Goal: Task Accomplishment & Management: Use online tool/utility

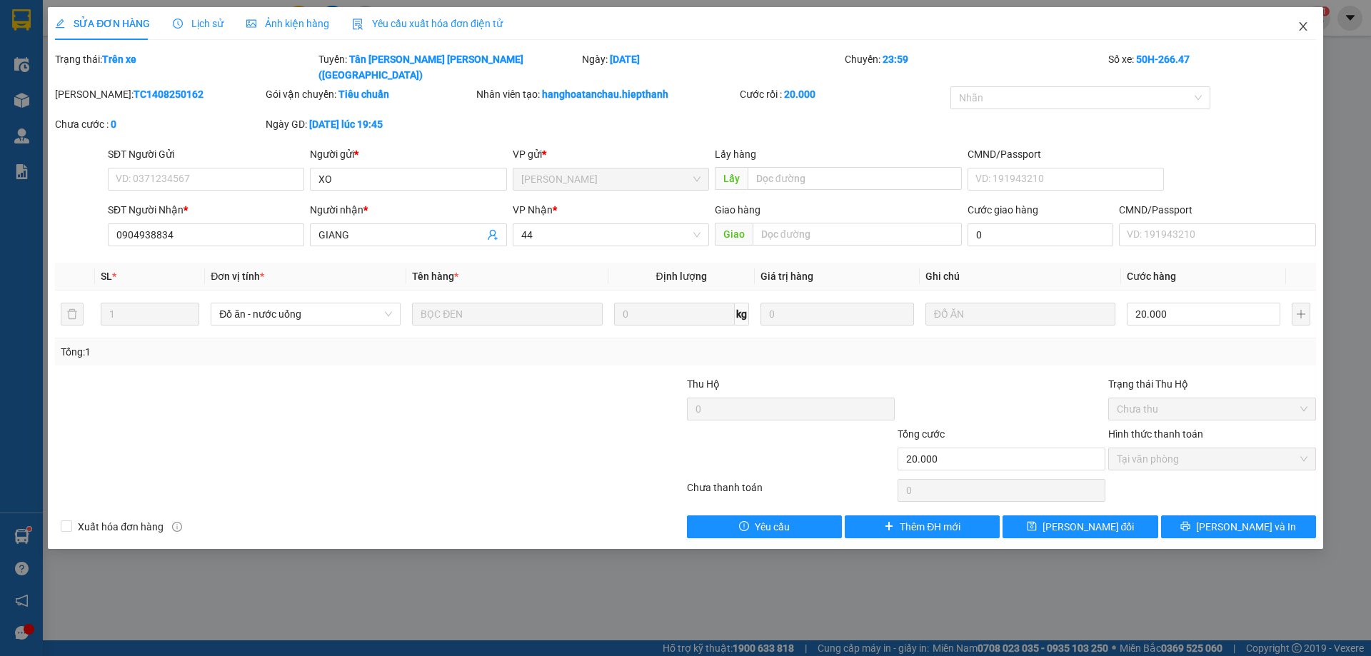
click at [1307, 24] on icon "close" at bounding box center [1302, 26] width 11 height 11
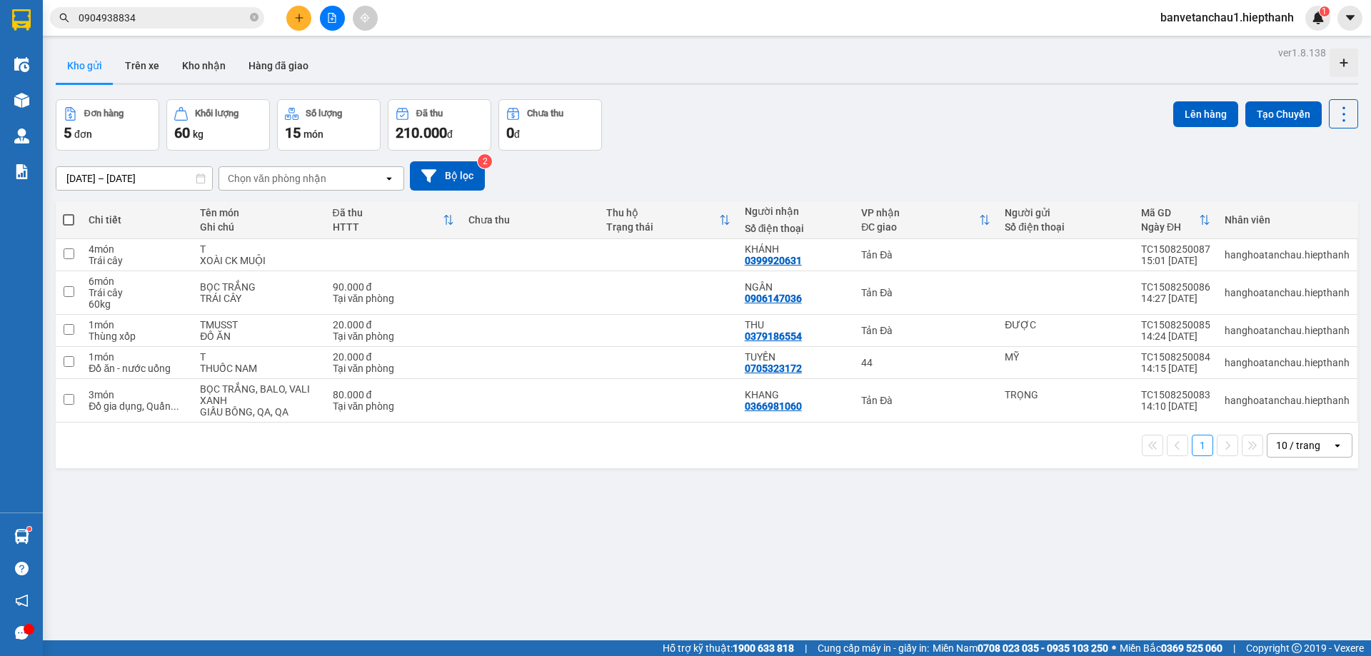
click at [153, 10] on input "0904938834" at bounding box center [163, 18] width 168 height 16
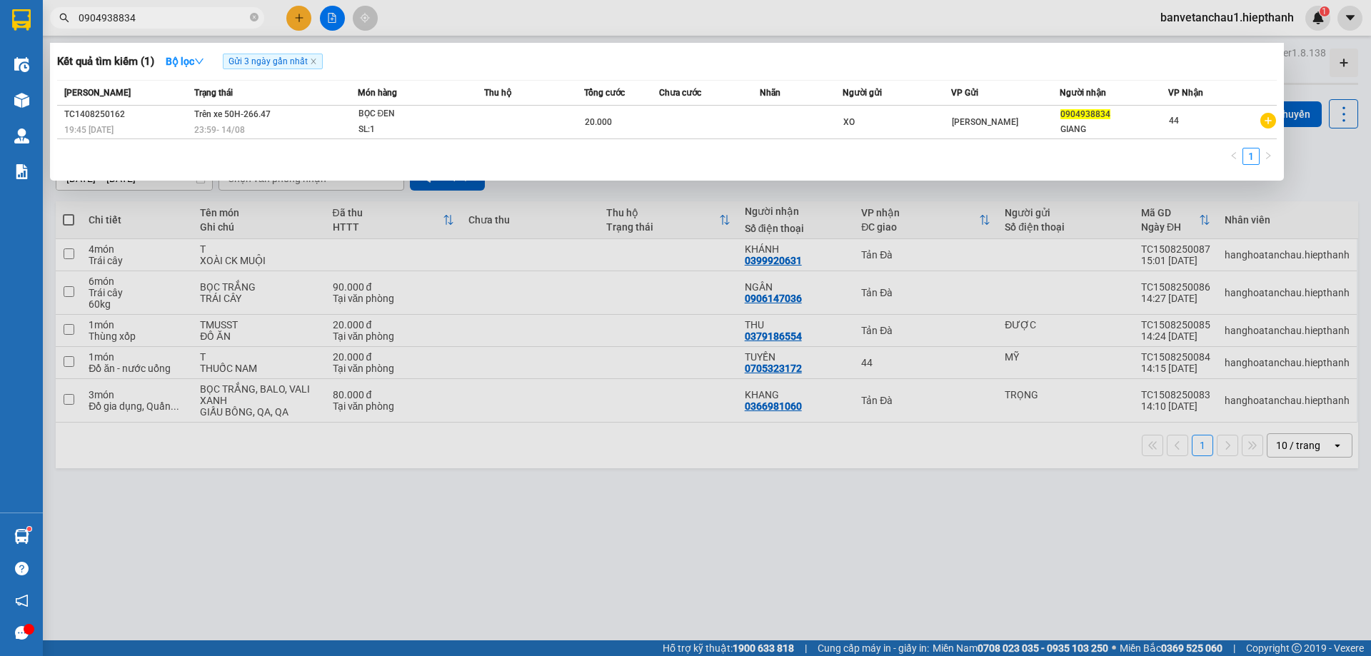
click at [152, 10] on input "0904938834" at bounding box center [163, 18] width 168 height 16
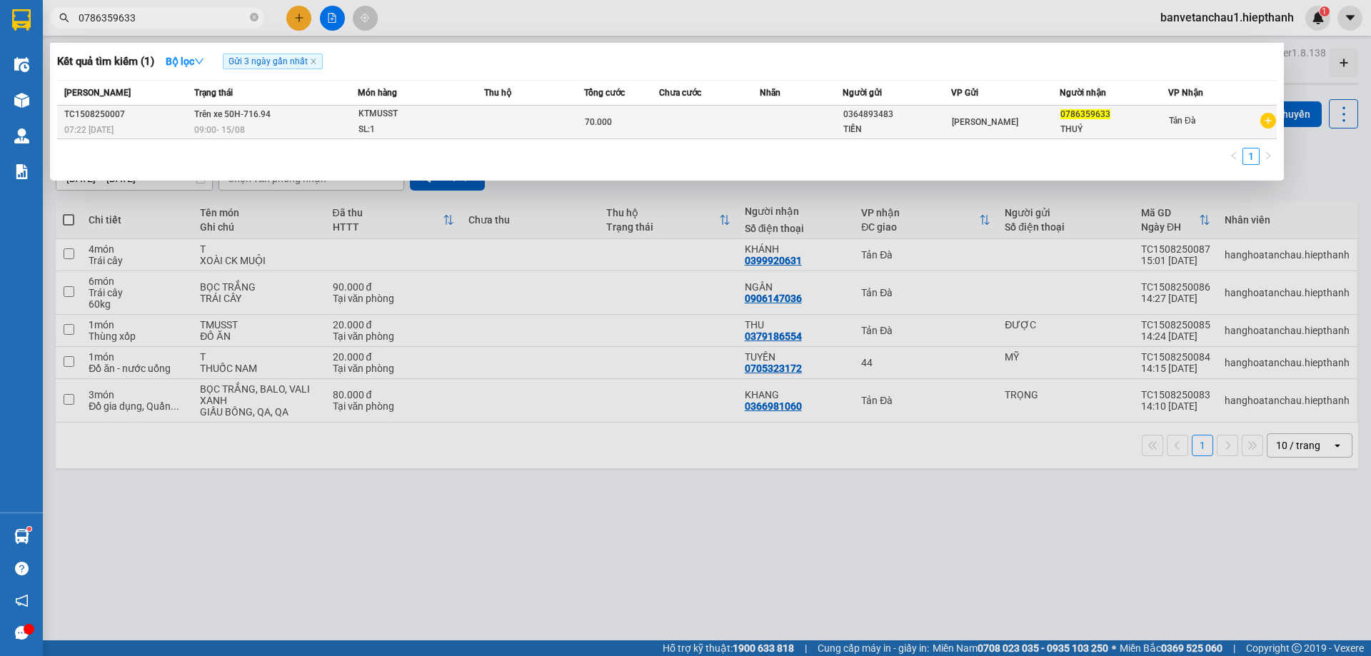
type input "0786359633"
click at [425, 122] on div "SL: 1" at bounding box center [411, 130] width 107 height 16
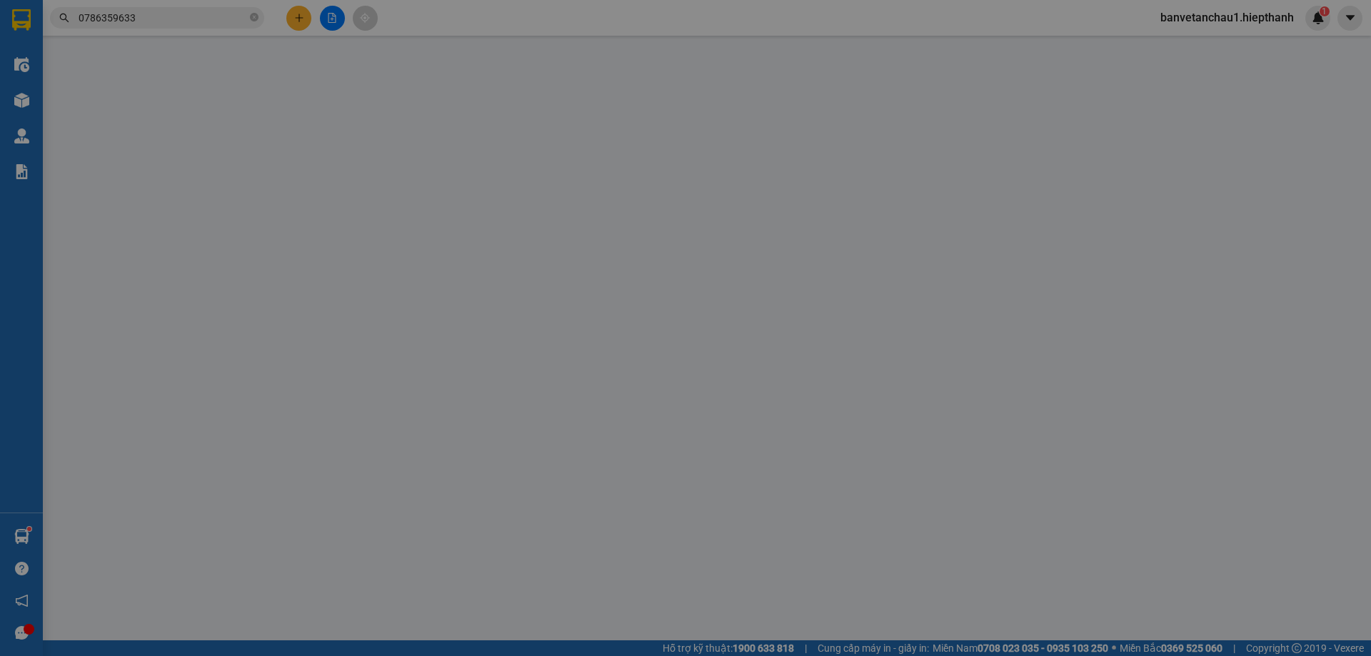
type input "0364893483"
type input "0786359633"
type input "70.000"
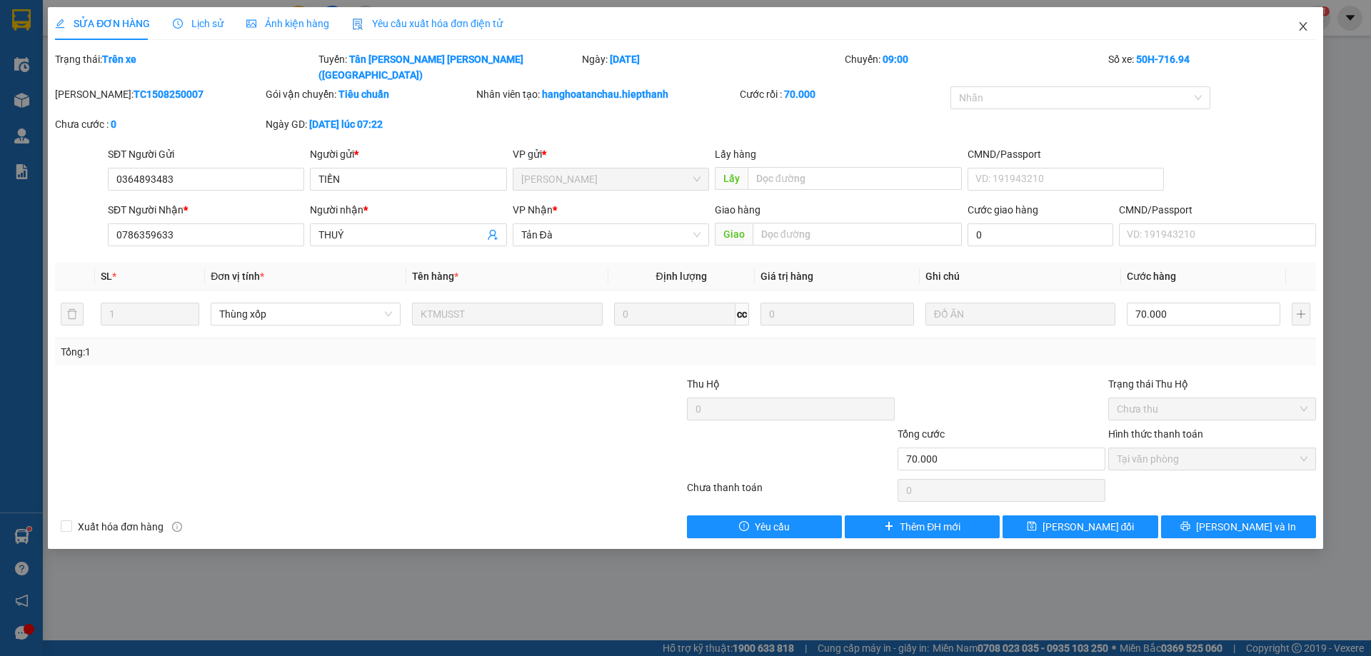
click at [1298, 22] on icon "close" at bounding box center [1302, 26] width 11 height 11
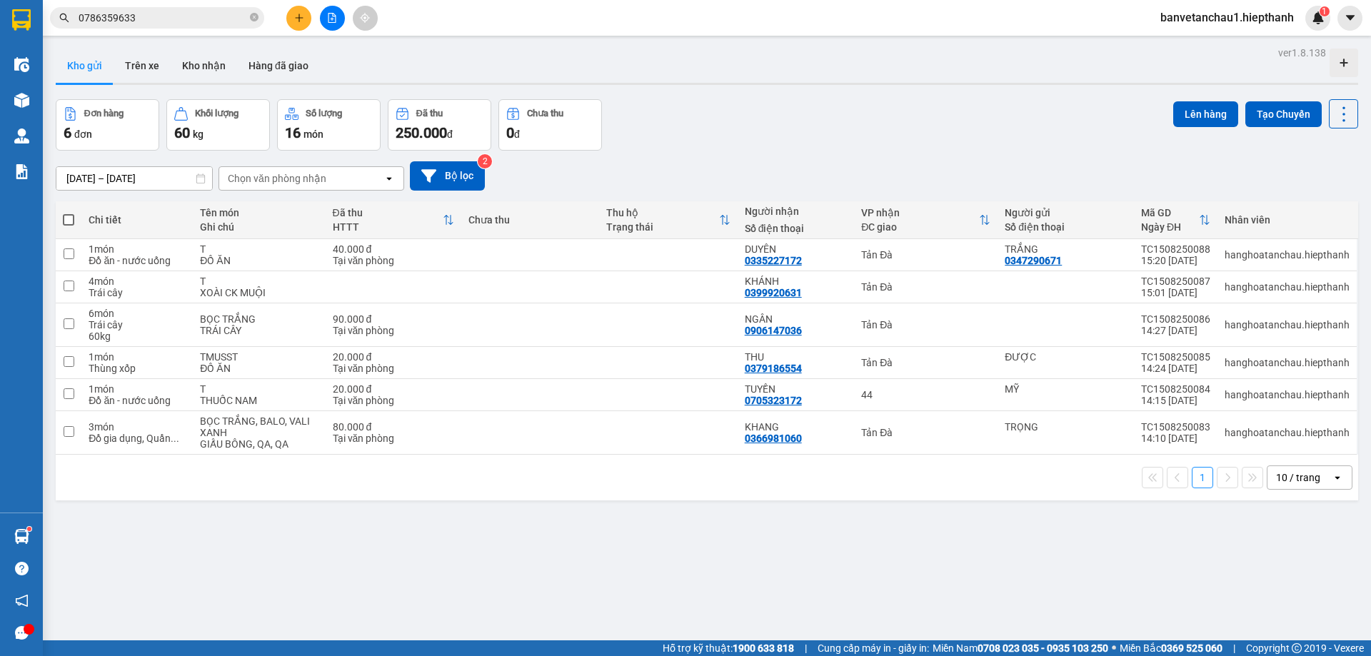
click at [158, 17] on input "0786359633" at bounding box center [163, 18] width 168 height 16
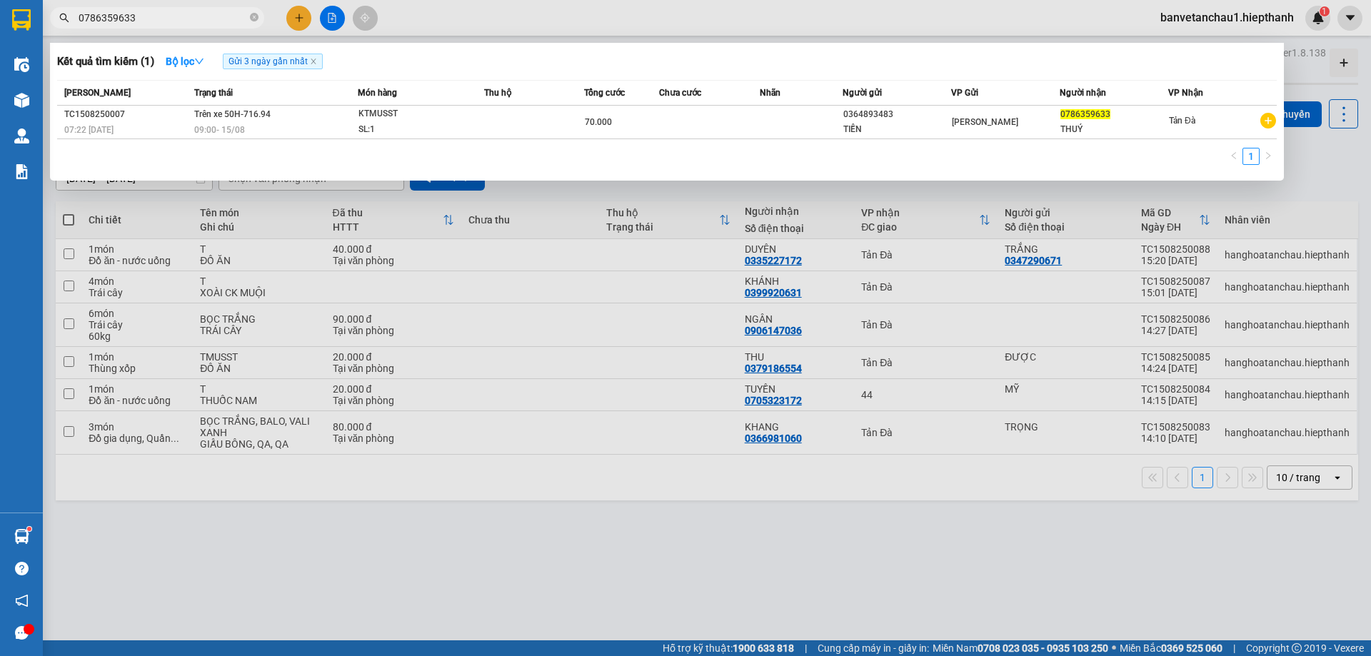
click at [158, 17] on input "0786359633" at bounding box center [163, 18] width 168 height 16
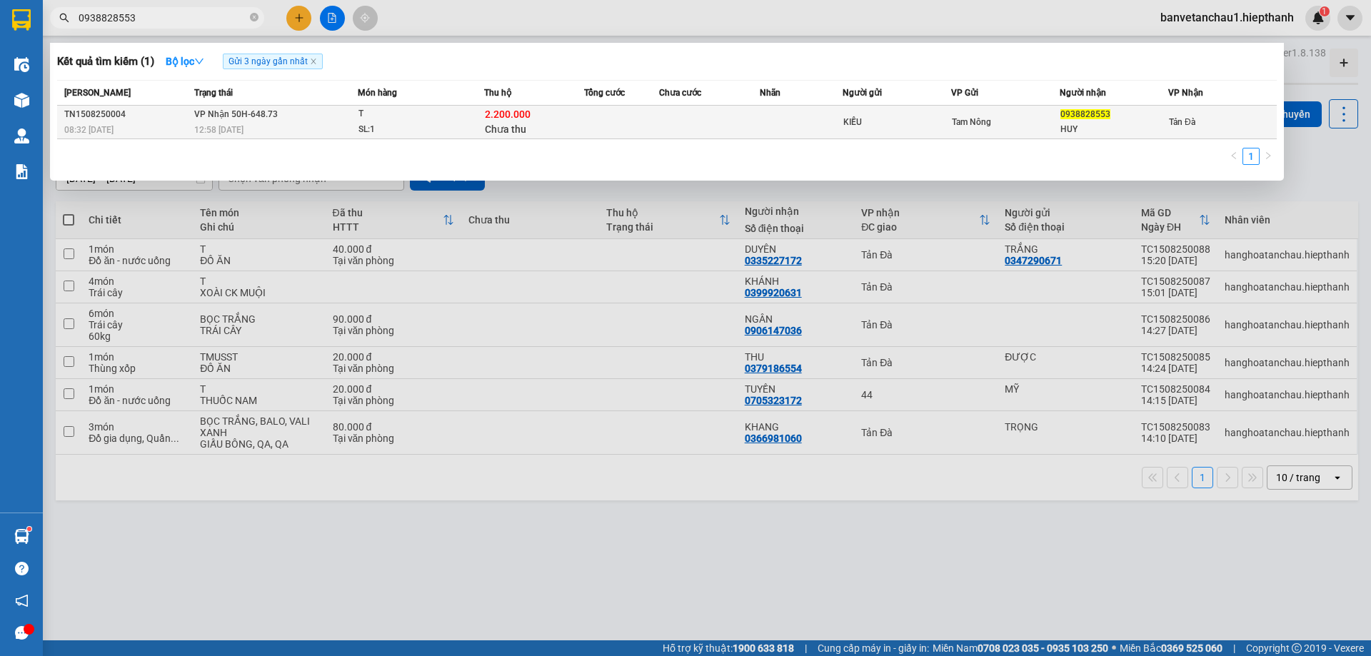
type input "0938828553"
click at [634, 126] on td at bounding box center [621, 123] width 75 height 34
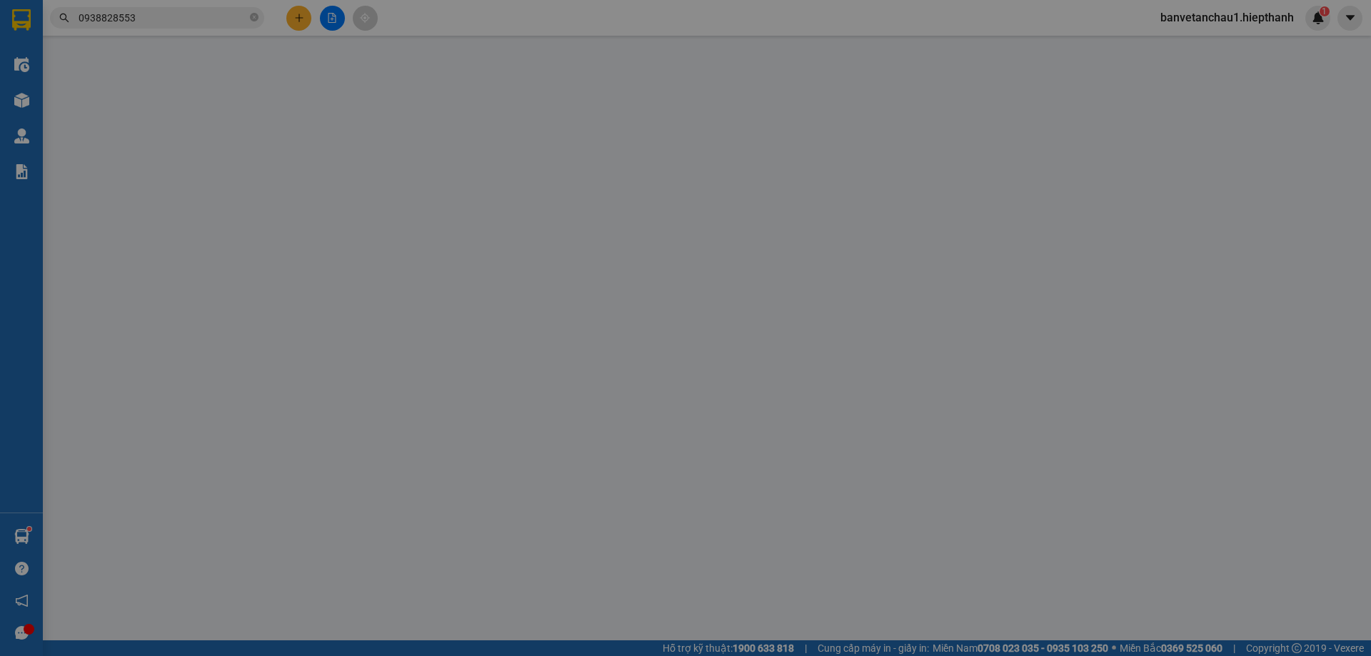
type input "KIỀU"
type input "0938828553"
type input "HUY"
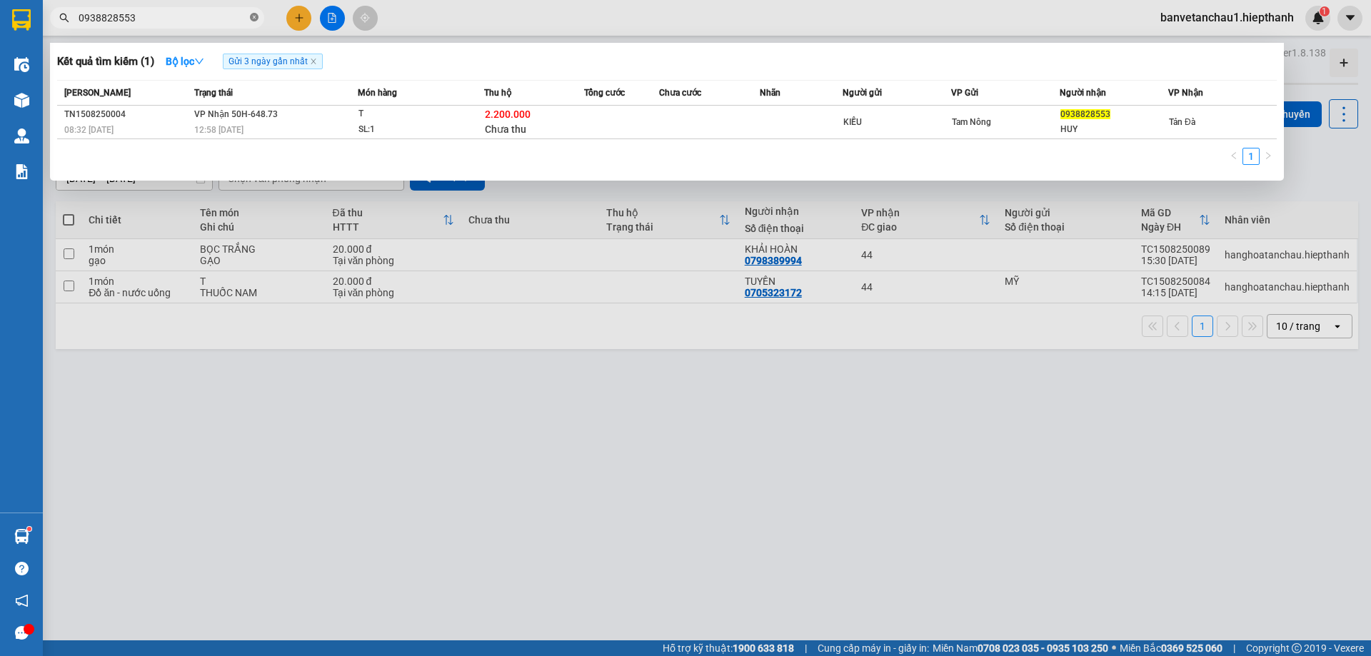
click at [255, 19] on icon "close-circle" at bounding box center [254, 17] width 9 height 9
